Goal: Navigation & Orientation: Understand site structure

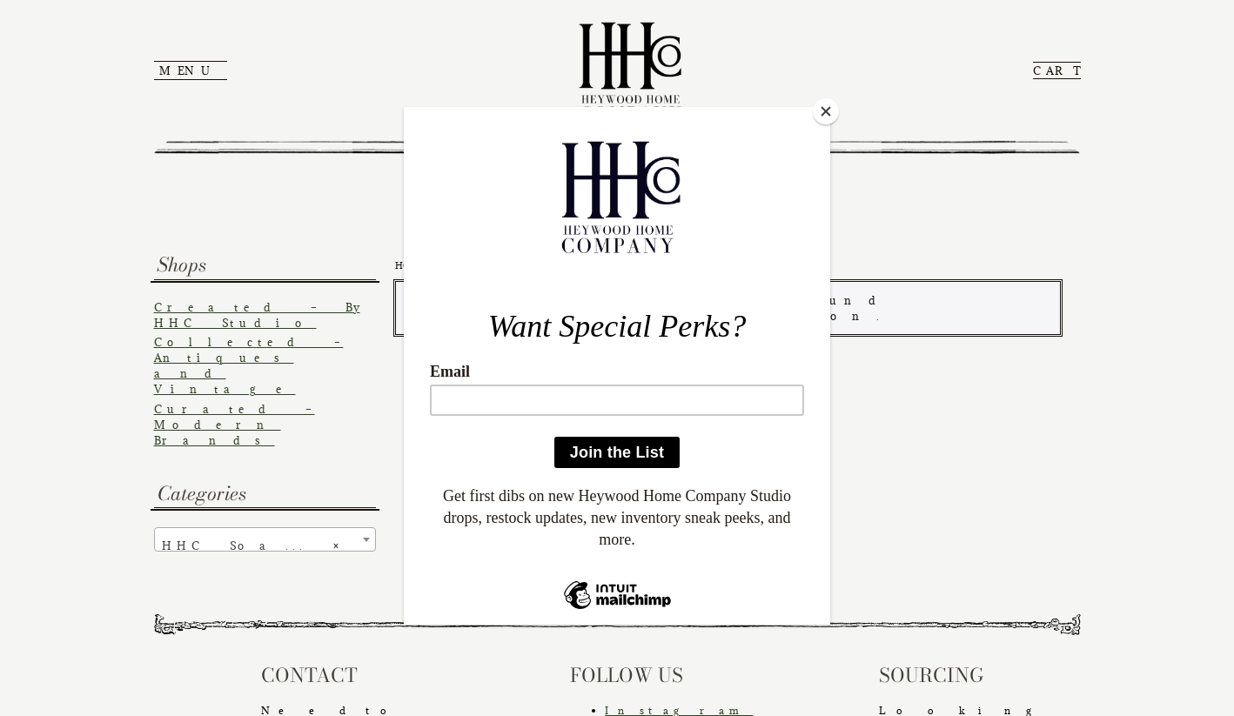
click at [824, 106] on button "Close" at bounding box center [826, 111] width 26 height 26
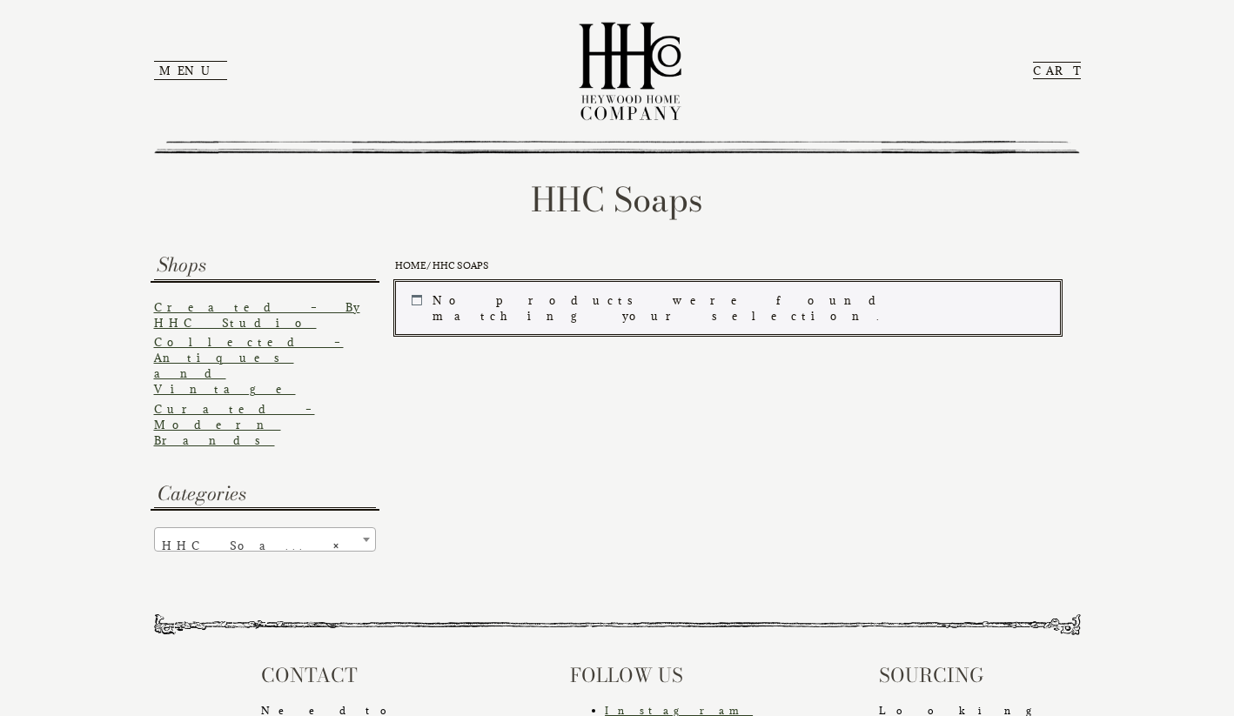
click at [234, 307] on link "Created – By HHC Studio" at bounding box center [257, 315] width 206 height 30
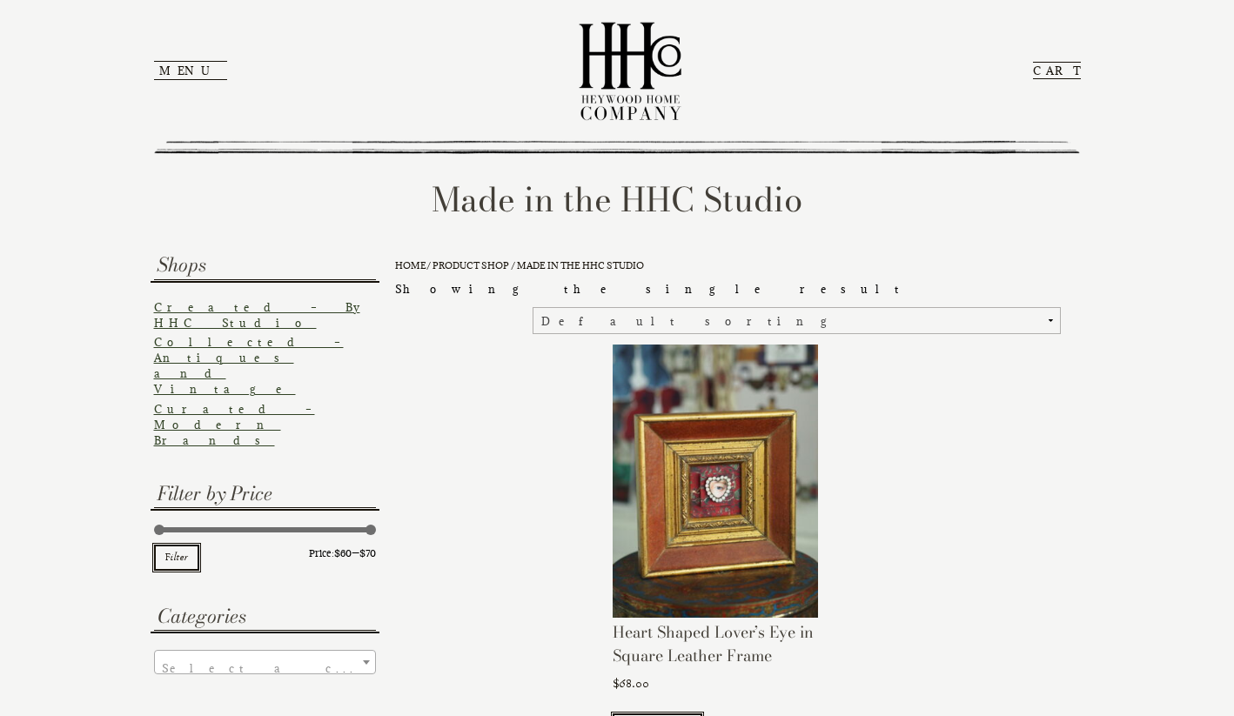
click at [639, 68] on img at bounding box center [630, 71] width 131 height 124
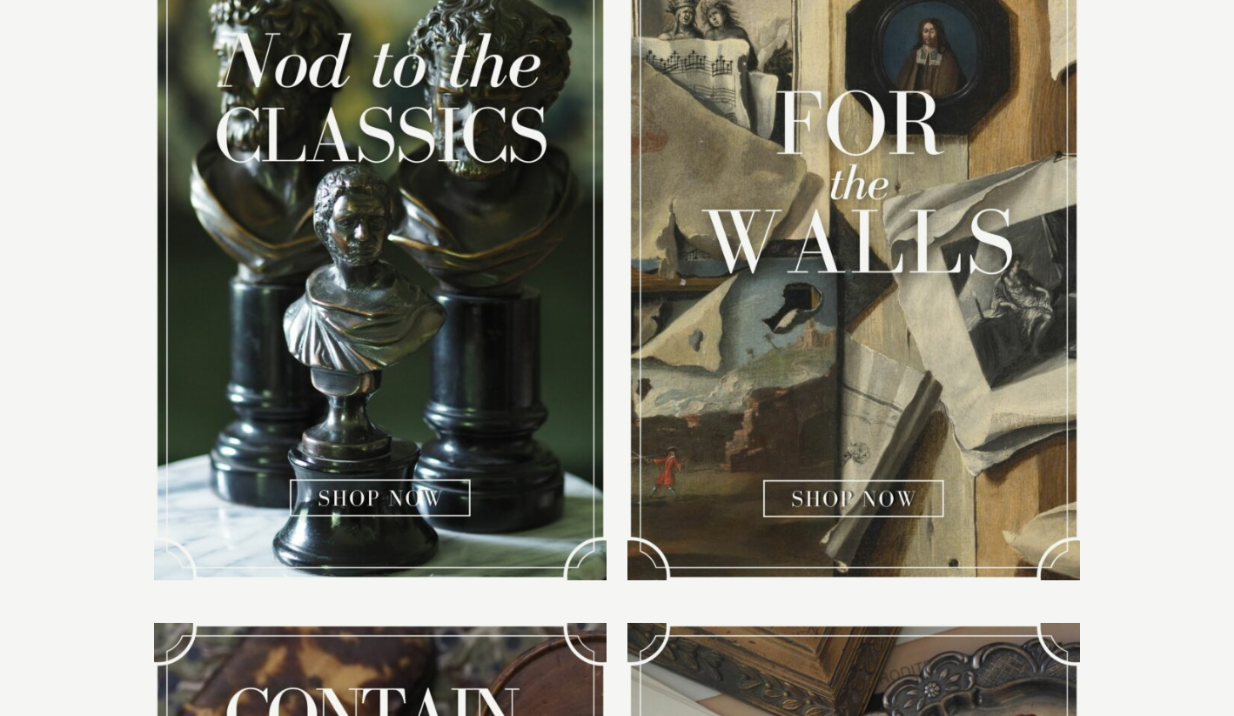
scroll to position [1289, 0]
